Goal: Transaction & Acquisition: Purchase product/service

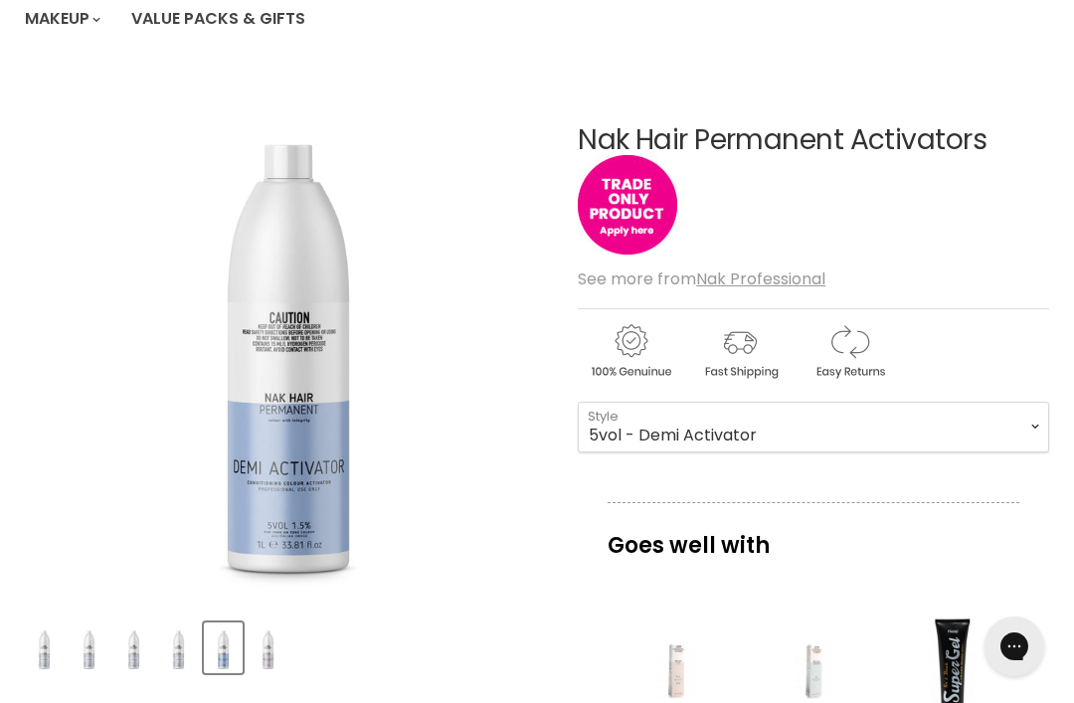
click at [697, 434] on select "10vol 20vol 30vol 40vol 5vol - Demi Activator 7vol - Tone Activator" at bounding box center [813, 427] width 471 height 50
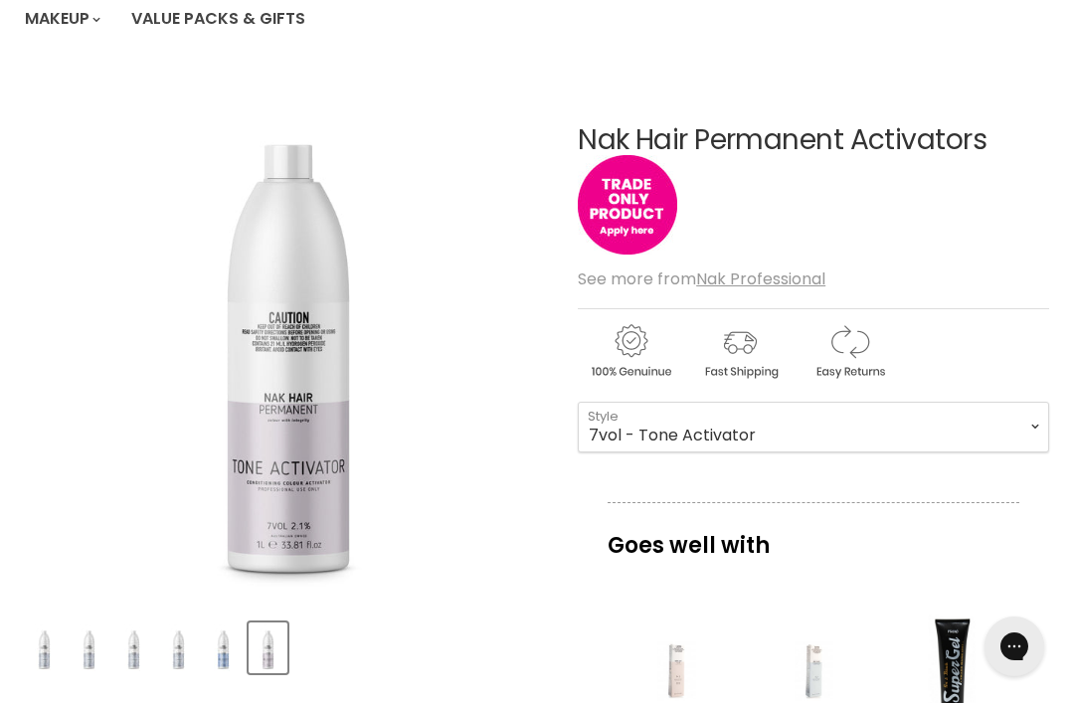
click at [716, 434] on select "10vol 20vol 30vol 40vol 5vol - Demi Activator 7vol - Tone Activator" at bounding box center [813, 427] width 471 height 50
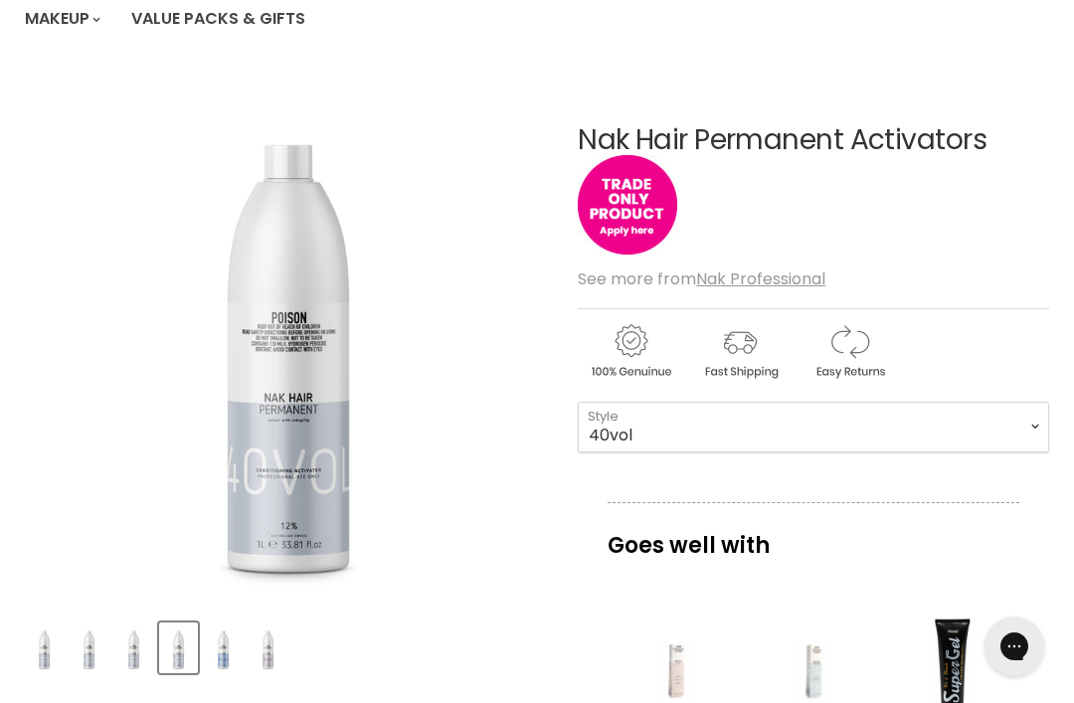
click at [723, 421] on select "10vol 20vol 30vol 40vol 5vol - Demi Activator 7vol - Tone Activator" at bounding box center [813, 427] width 471 height 50
click at [732, 407] on select "10vol 20vol 30vol 40vol 5vol - Demi Activator 7vol - Tone Activator" at bounding box center [813, 427] width 471 height 50
click at [725, 409] on select "10vol 20vol 30vol 40vol 5vol - Demi Activator 7vol - Tone Activator" at bounding box center [813, 427] width 471 height 50
click at [729, 427] on select "10vol 20vol 30vol 40vol 5vol - Demi Activator 7vol - Tone Activator" at bounding box center [813, 427] width 471 height 50
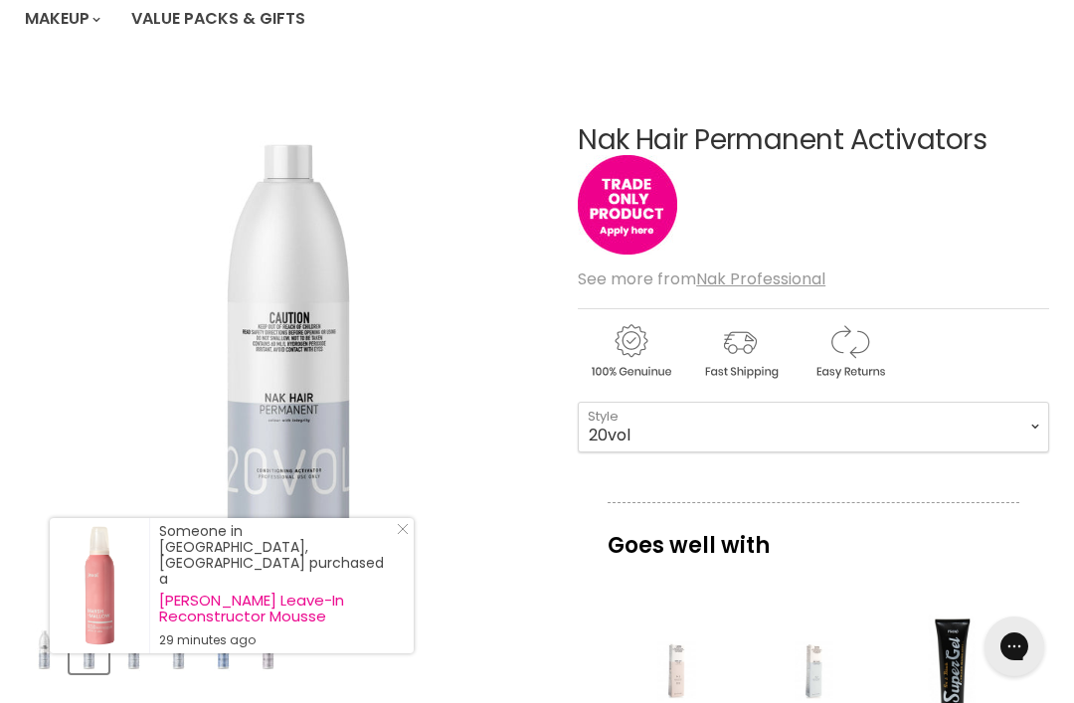
click at [1003, 425] on select "10vol 20vol 30vol 40vol 5vol - Demi Activator 7vol - Tone Activator" at bounding box center [813, 427] width 471 height 50
click at [764, 426] on select "10vol 20vol 30vol 40vol 5vol - Demi Activator 7vol - Tone Activator" at bounding box center [813, 427] width 471 height 50
click at [788, 428] on select "10vol 20vol 30vol 40vol 5vol - Demi Activator 7vol - Tone Activator" at bounding box center [813, 427] width 471 height 50
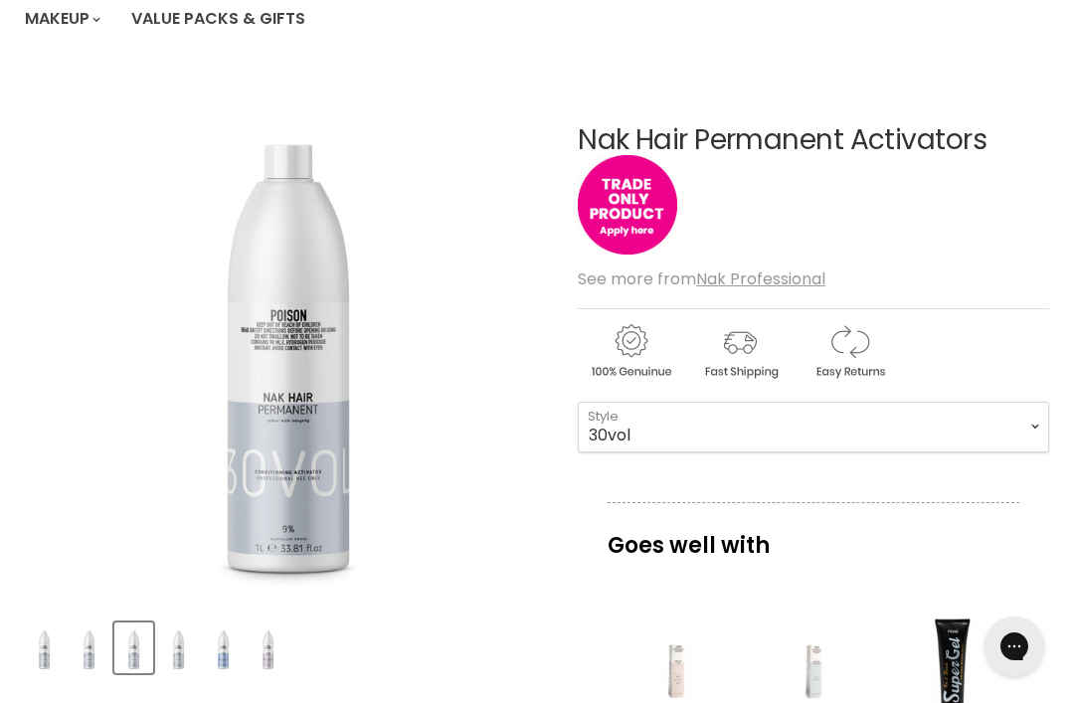
click at [773, 431] on select "10vol 20vol 30vol 40vol 5vol - Demi Activator 7vol - Tone Activator" at bounding box center [813, 427] width 471 height 50
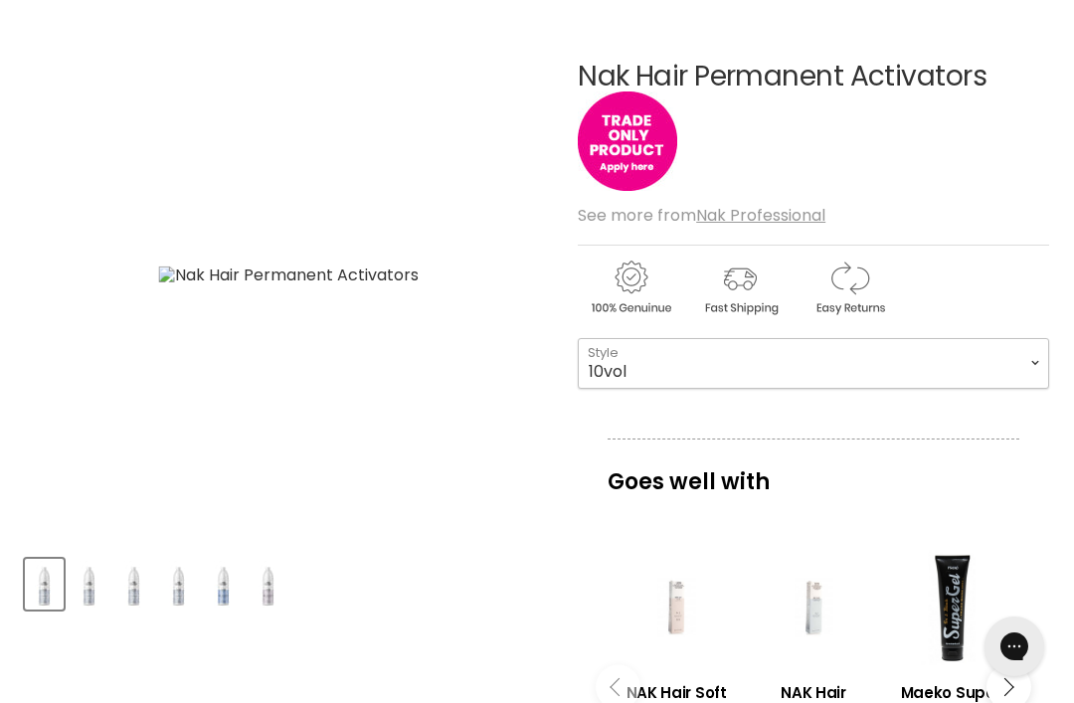
scroll to position [52, 0]
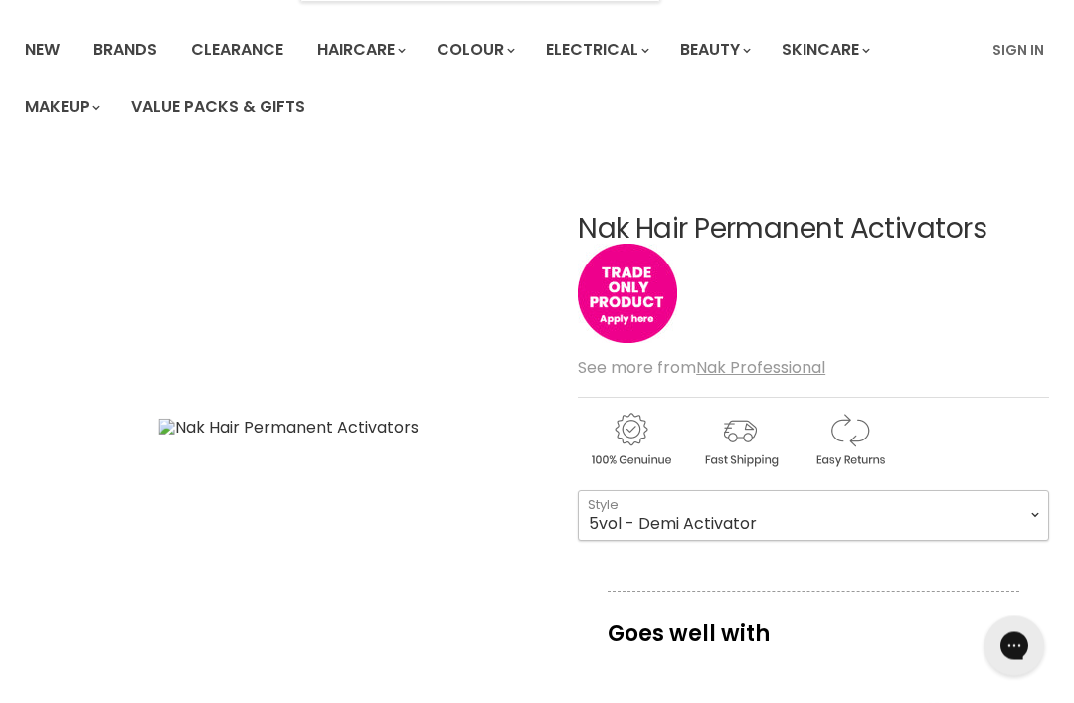
scroll to position [136, 0]
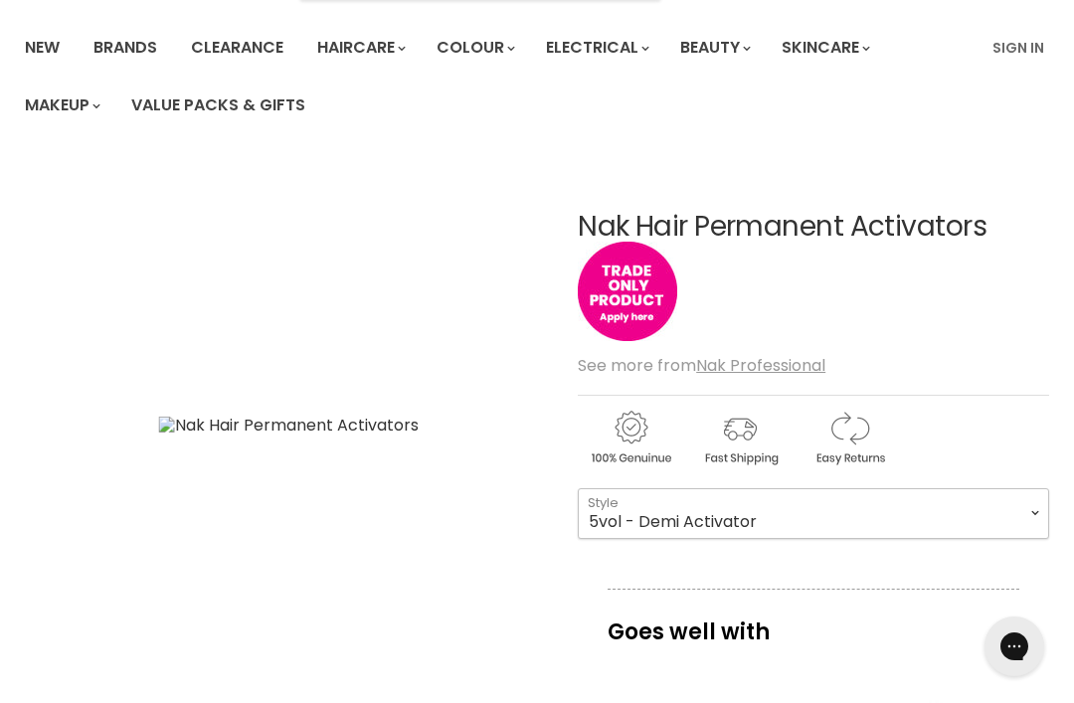
click at [901, 511] on select "10vol 20vol 30vol 40vol 5vol - Demi Activator 7vol - Tone Activator" at bounding box center [813, 513] width 471 height 50
select select "10vol"
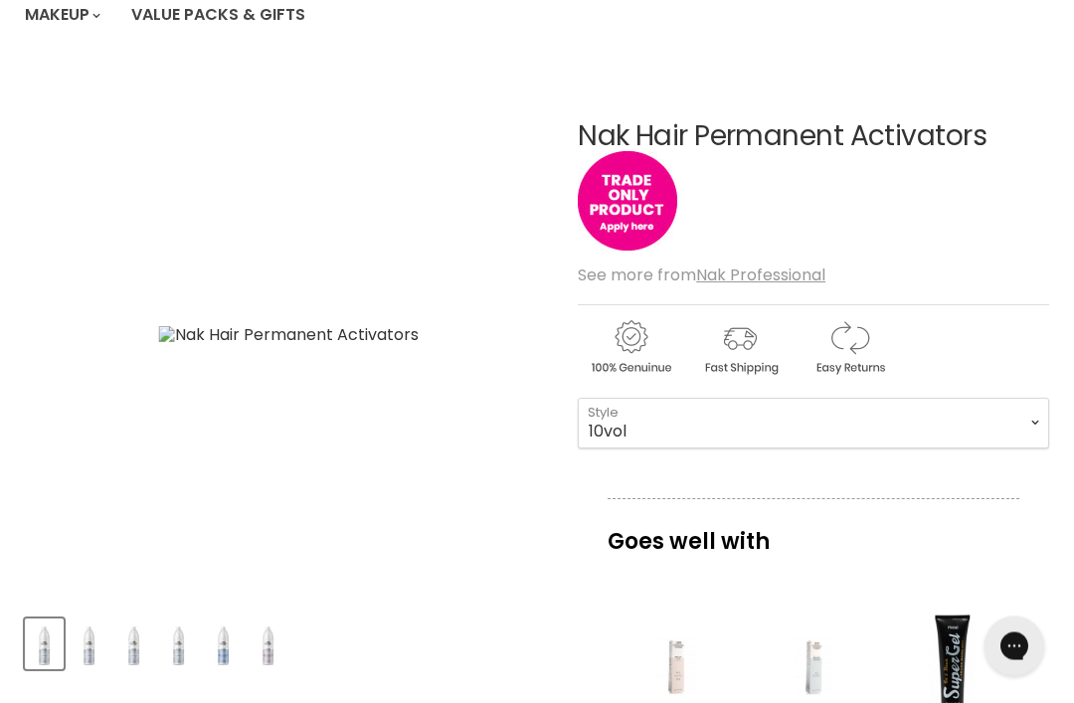
click at [117, 633] on img "Product thumbnails" at bounding box center [133, 644] width 35 height 47
click at [98, 635] on img "Product thumbnails" at bounding box center [89, 643] width 35 height 47
click at [42, 661] on img "Product thumbnails" at bounding box center [44, 643] width 35 height 47
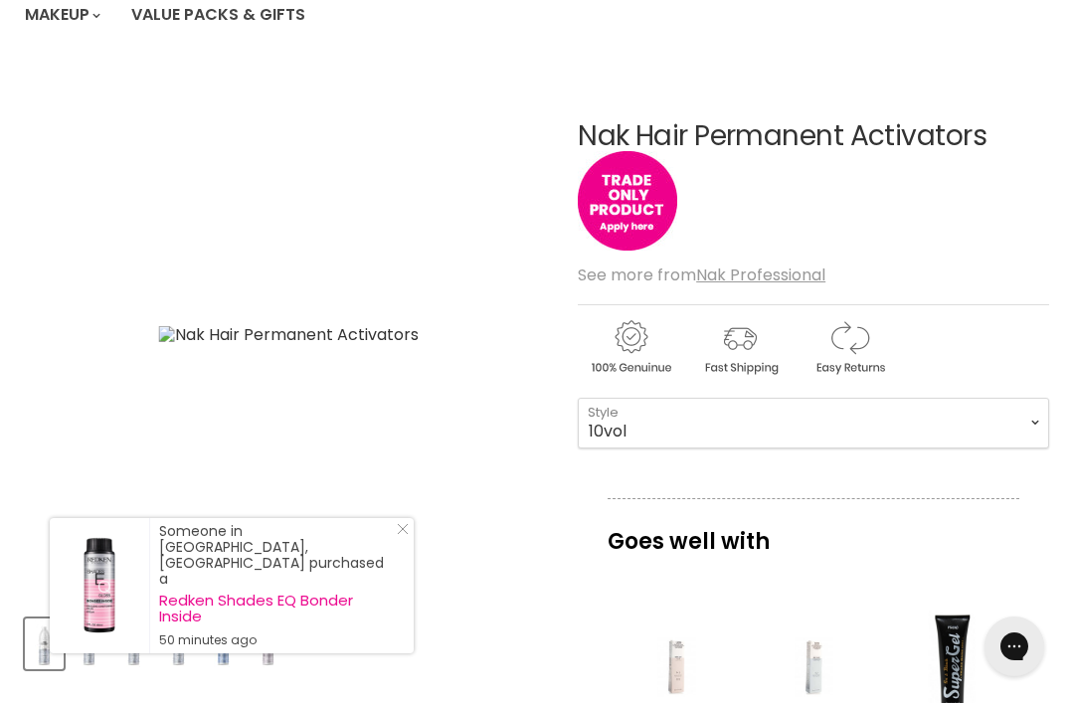
scroll to position [53, 0]
